Goal: Task Accomplishment & Management: Use online tool/utility

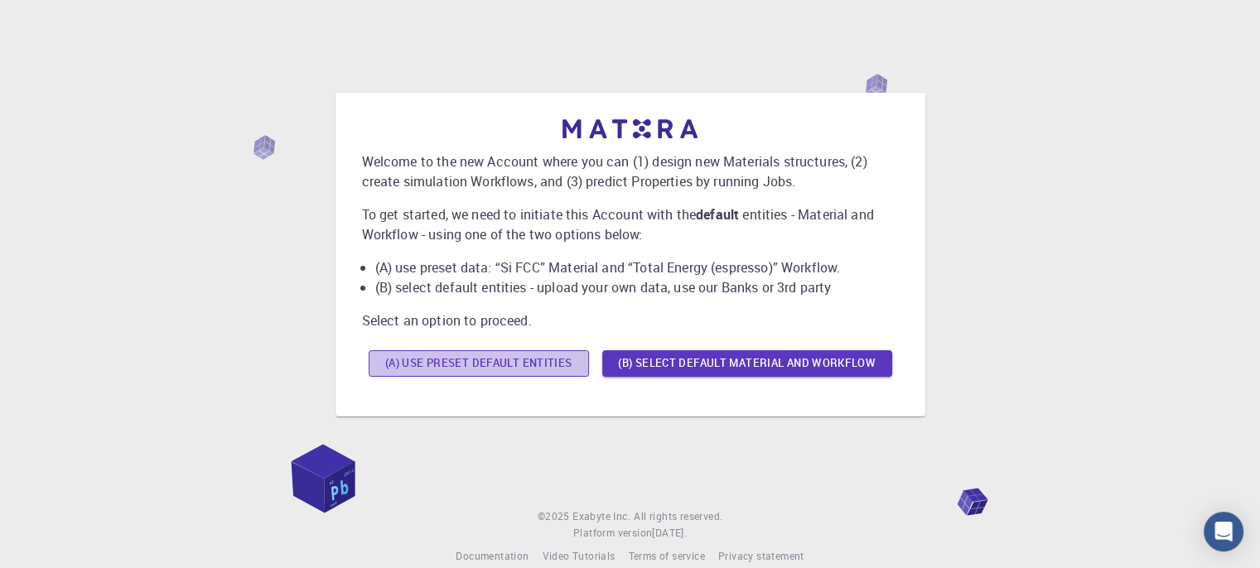
click at [463, 371] on button "(A) Use preset default entities" at bounding box center [479, 363] width 220 height 27
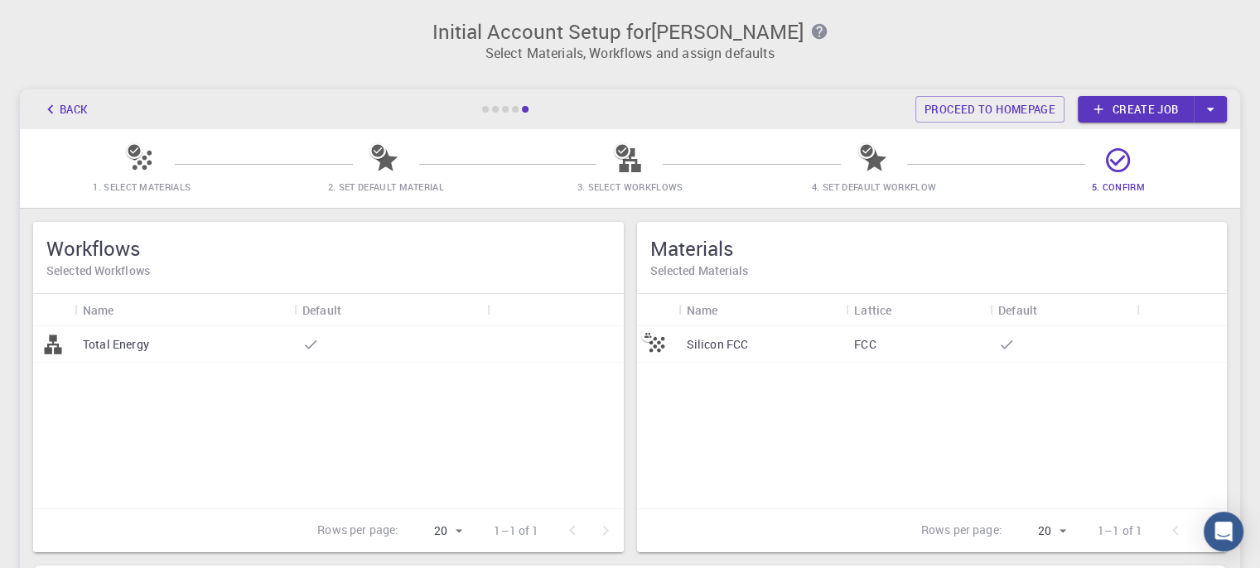
click at [1208, 108] on icon "button" at bounding box center [1209, 110] width 7 height 4
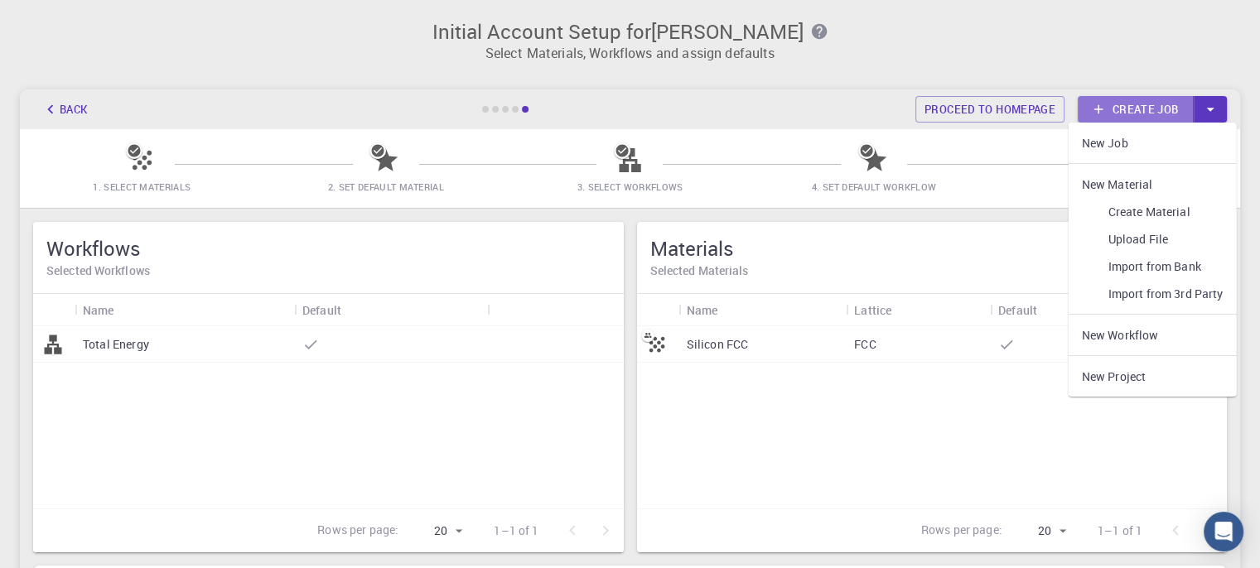
click at [1190, 109] on link "Create job" at bounding box center [1136, 109] width 116 height 27
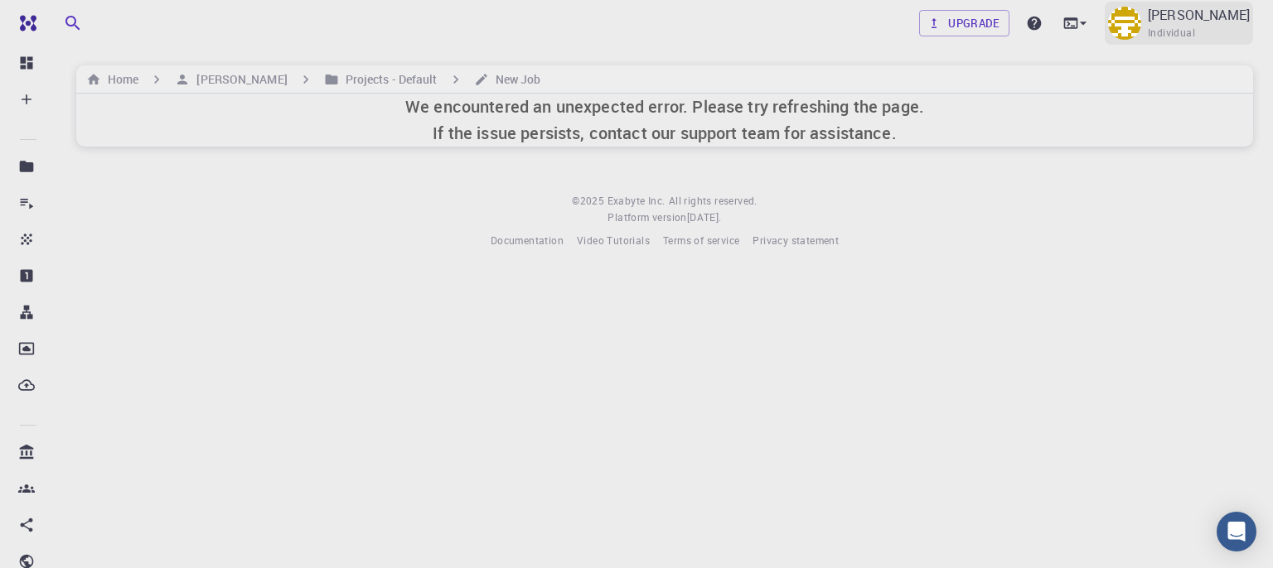
click at [1128, 20] on img at bounding box center [1124, 23] width 33 height 33
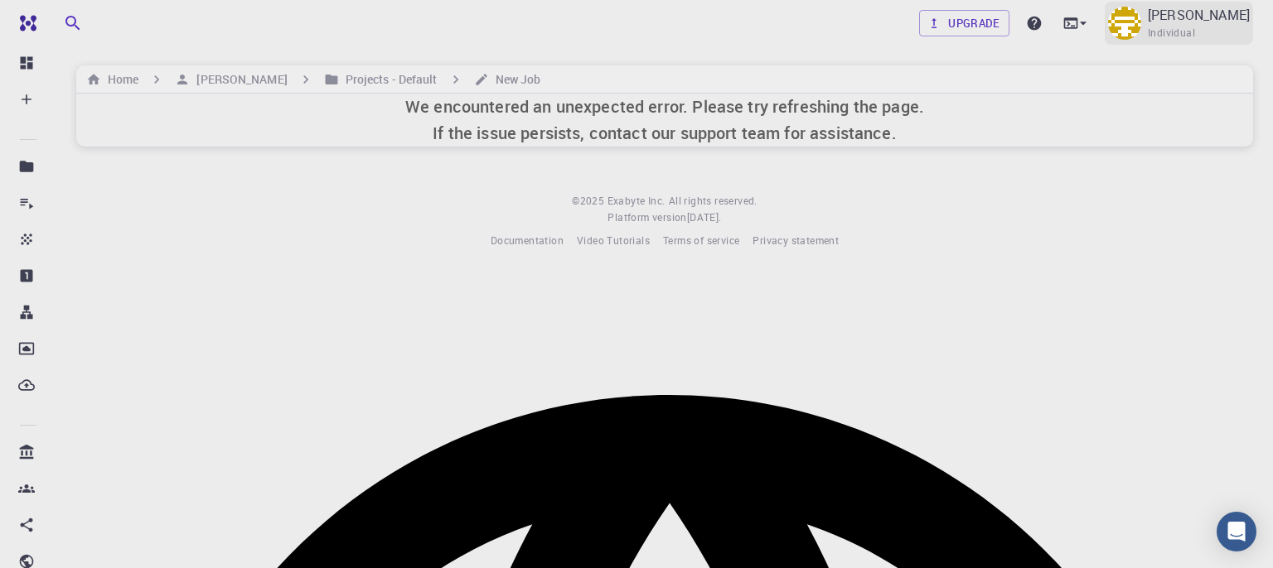
click at [1128, 289] on div at bounding box center [636, 289] width 1273 height 0
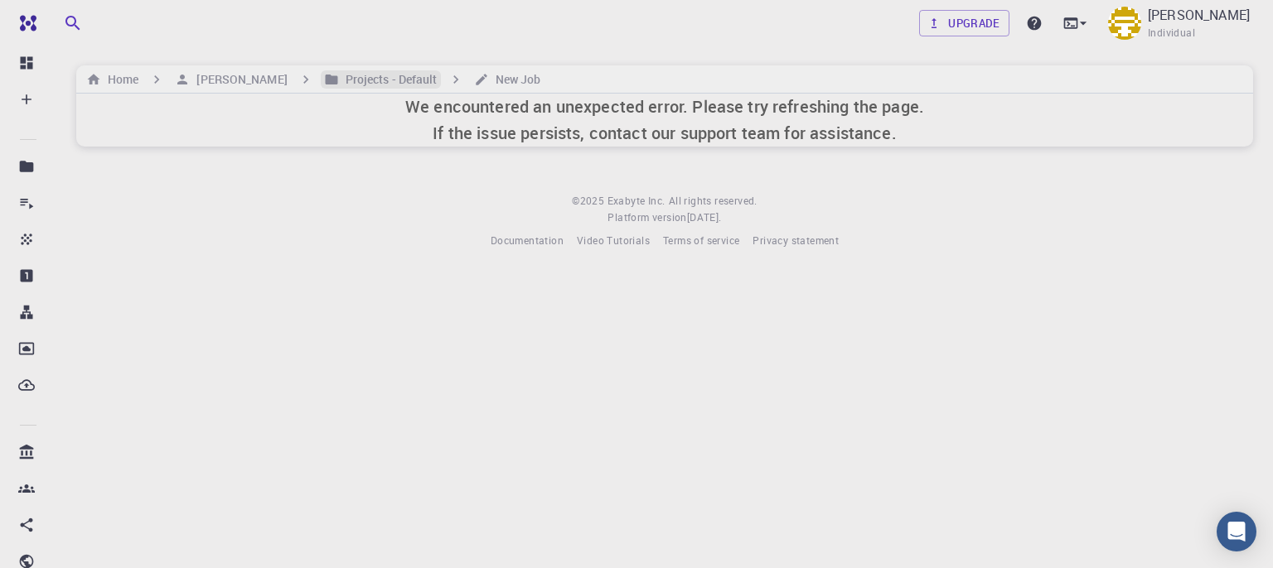
click at [405, 74] on h6 "Projects - Default" at bounding box center [388, 79] width 99 height 18
